Goal: Information Seeking & Learning: Learn about a topic

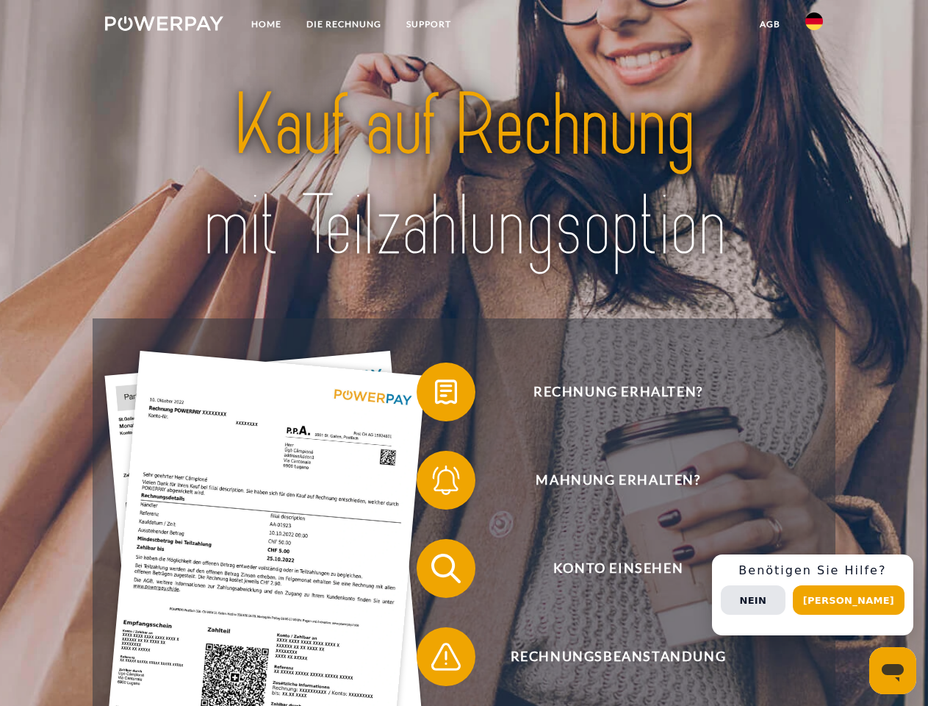
click at [164, 26] on img at bounding box center [164, 23] width 118 height 15
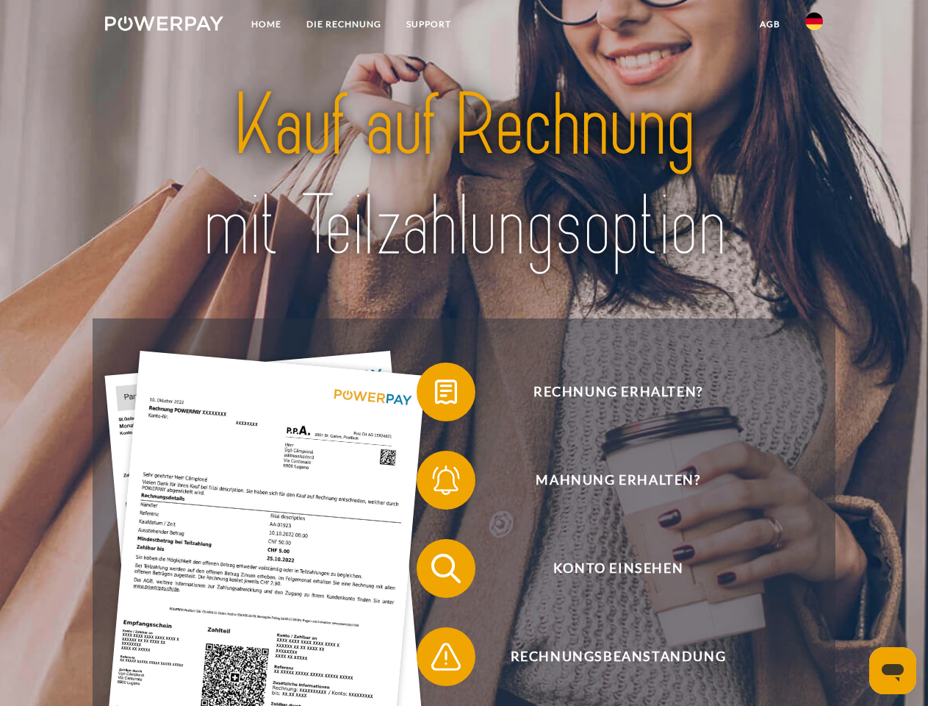
click at [814, 26] on img at bounding box center [815, 21] width 18 height 18
click at [770, 24] on link "agb" at bounding box center [771, 24] width 46 height 26
click at [435, 395] on span at bounding box center [424, 392] width 74 height 74
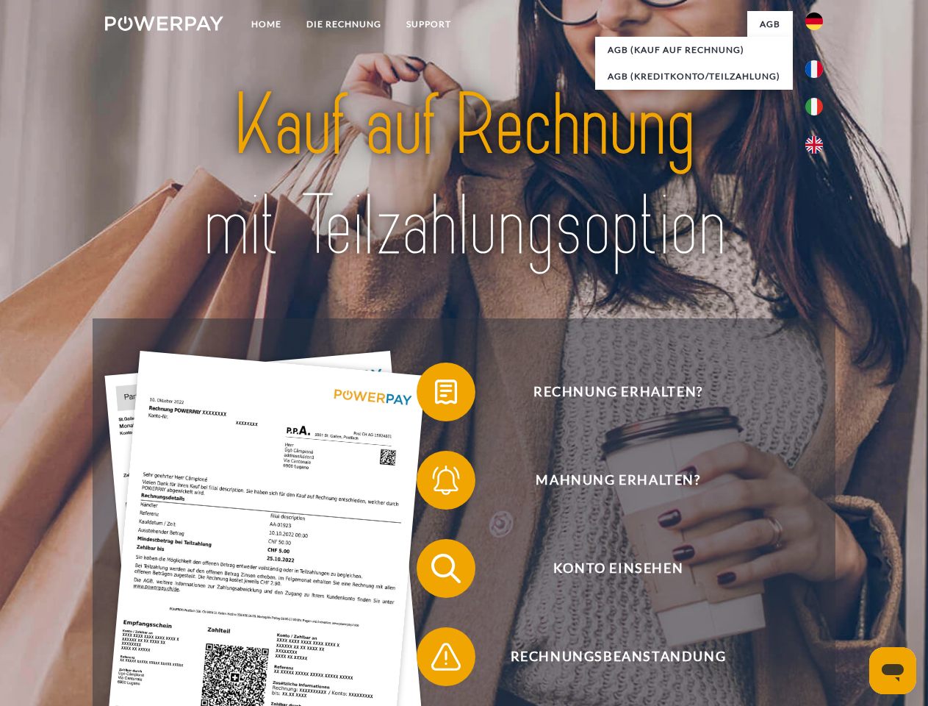
click at [435, 483] on span at bounding box center [424, 480] width 74 height 74
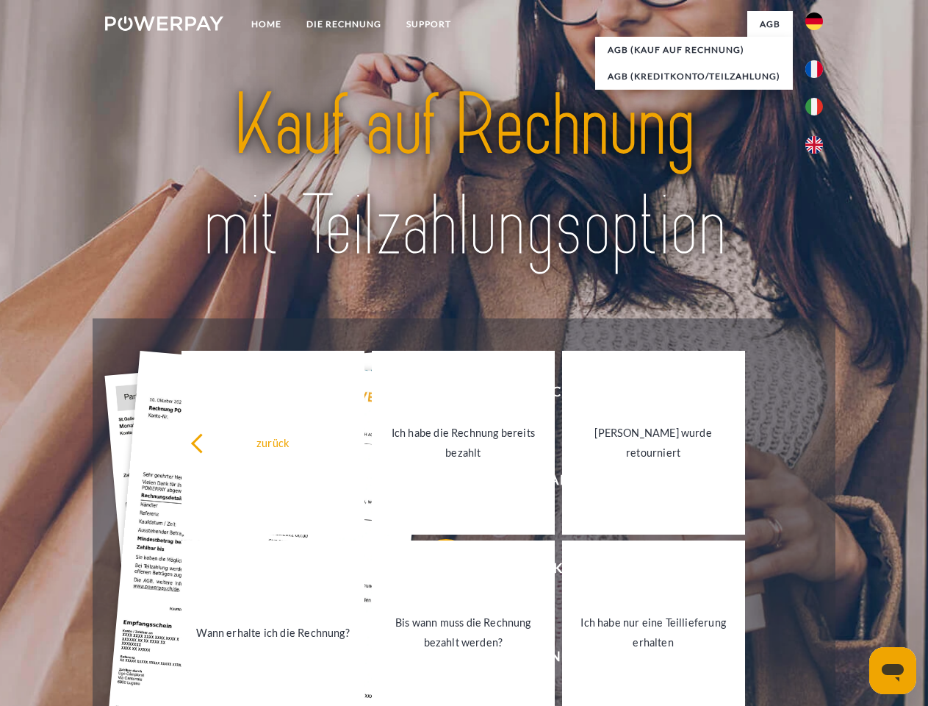
click at [435, 571] on link "Bis wann muss die Rechnung bezahlt werden?" at bounding box center [463, 632] width 183 height 184
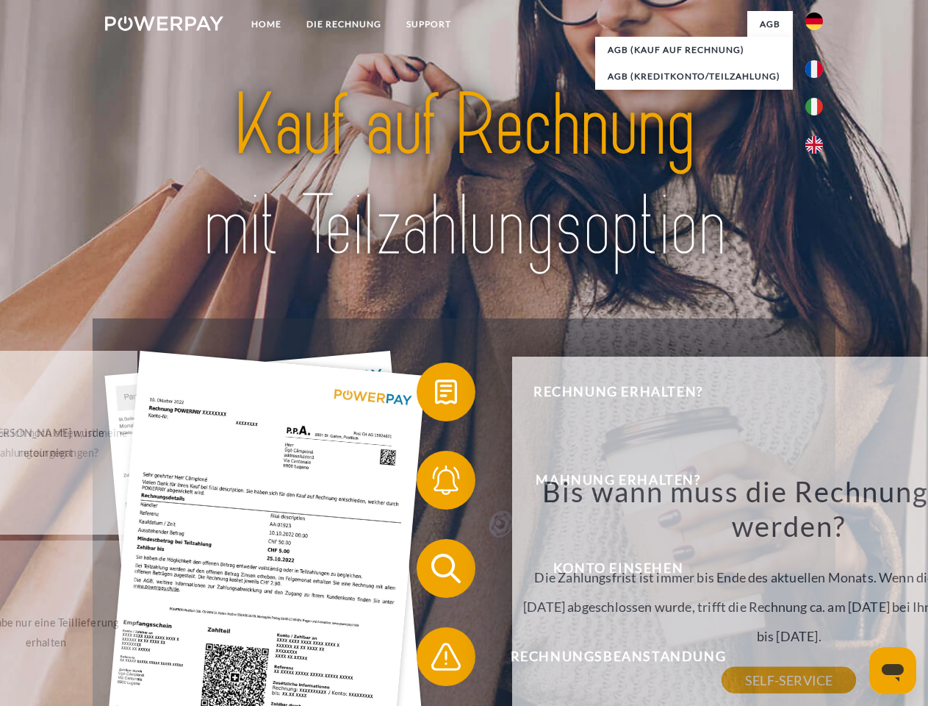
click at [435, 659] on div "Rechnung erhalten? Mahnung erhalten? Konto einsehen" at bounding box center [464, 612] width 742 height 588
click at [818, 595] on div "Rechnung erhalten? Mahnung erhalten? Konto einsehen" at bounding box center [464, 612] width 742 height 588
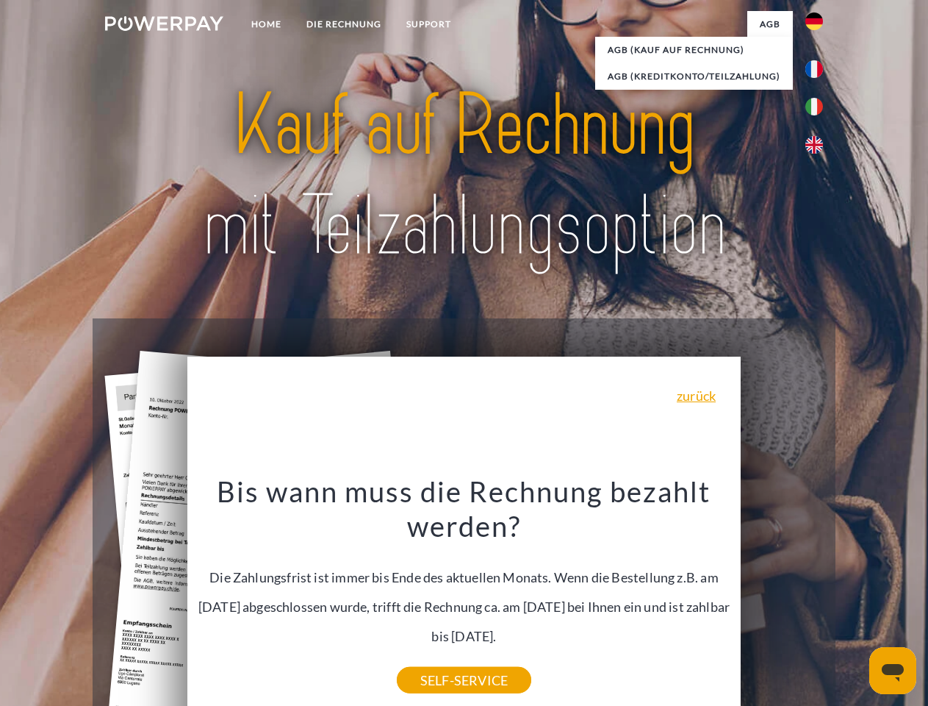
click at [782, 598] on span "Konto einsehen" at bounding box center [618, 568] width 360 height 59
click at [854, 600] on header "Home DIE RECHNUNG SUPPORT" at bounding box center [464, 507] width 928 height 1015
